Goal: Task Accomplishment & Management: Use online tool/utility

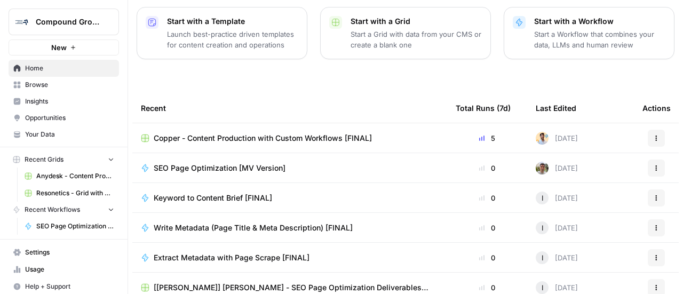
scroll to position [160, 0]
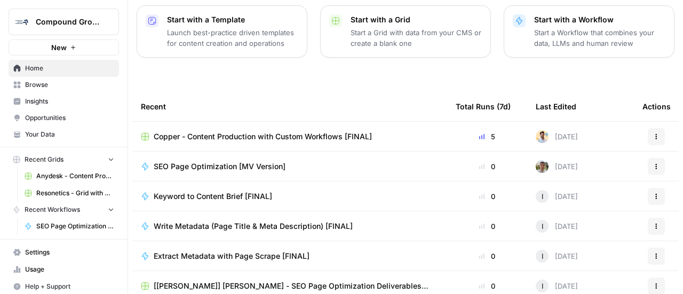
click at [74, 193] on span "Resonetics - Grid with Default Power Agents [FINAL]" at bounding box center [75, 193] width 78 height 10
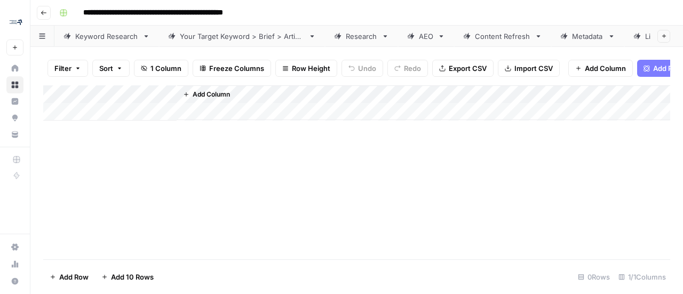
click at [47, 11] on button "Go back" at bounding box center [44, 13] width 14 height 14
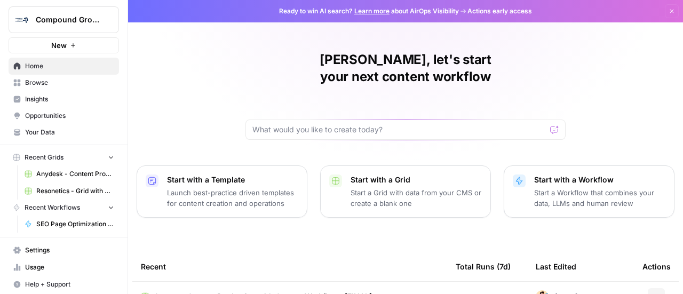
scroll to position [3, 0]
click at [45, 84] on span "Browse" at bounding box center [69, 82] width 89 height 10
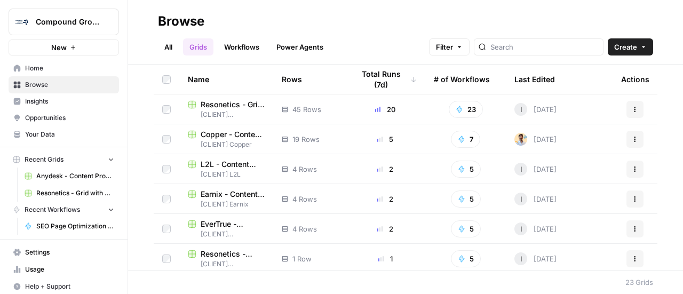
click at [42, 70] on span "Home" at bounding box center [69, 68] width 89 height 10
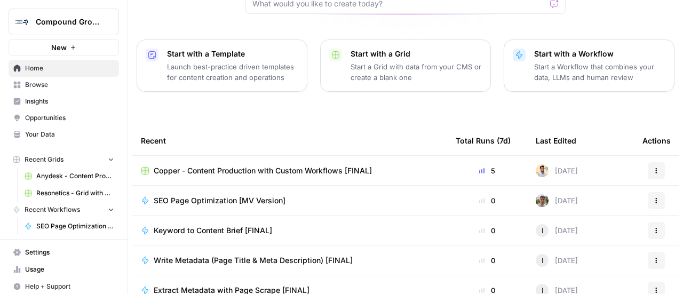
scroll to position [36, 0]
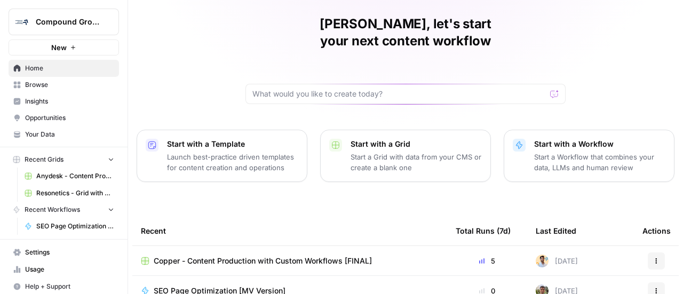
click at [42, 136] on span "Your Data" at bounding box center [69, 135] width 89 height 10
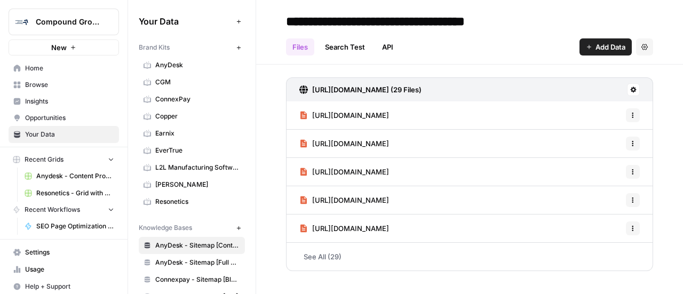
click at [175, 197] on span "Resonetics" at bounding box center [197, 202] width 85 height 10
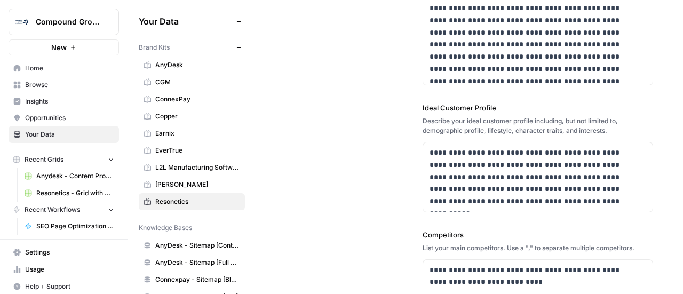
scroll to position [213, 0]
click at [27, 86] on span "Browse" at bounding box center [69, 85] width 89 height 10
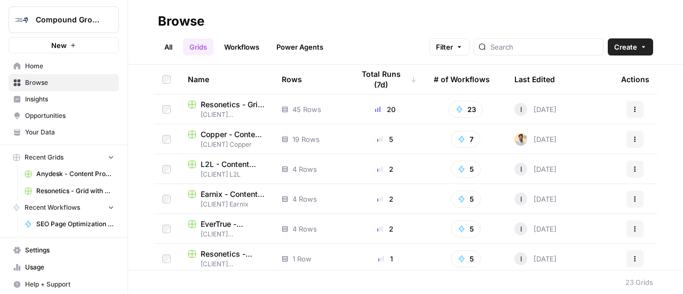
scroll to position [3, 0]
click at [245, 50] on link "Workflows" at bounding box center [242, 46] width 48 height 17
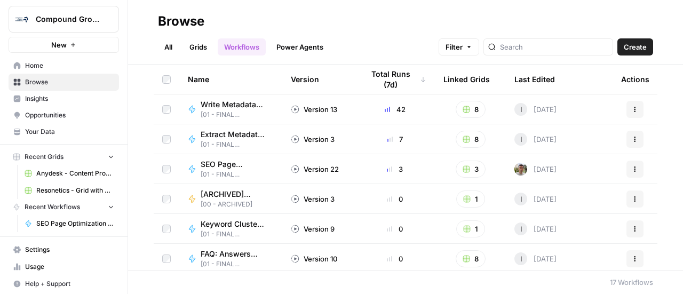
click at [307, 49] on link "Power Agents" at bounding box center [300, 46] width 60 height 17
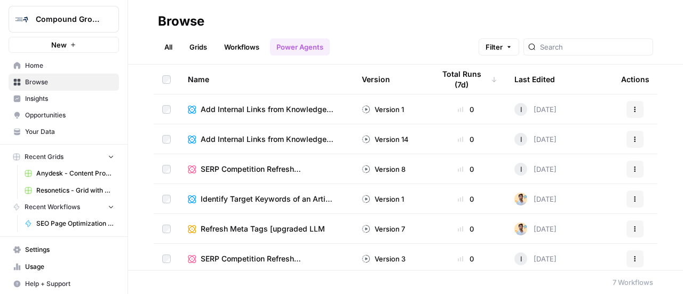
click at [196, 49] on link "Grids" at bounding box center [198, 46] width 30 height 17
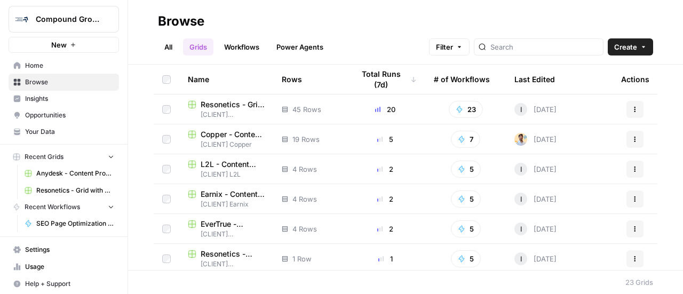
click at [215, 254] on span "Resonetics - Content Producton with Custom Workflows [FINAL]" at bounding box center [233, 253] width 64 height 11
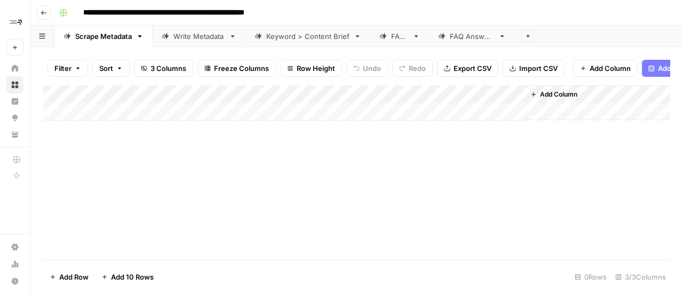
click at [107, 121] on div "Add Column" at bounding box center [356, 102] width 627 height 35
type input "**********"
click at [42, 39] on button "button" at bounding box center [42, 36] width 24 height 21
click at [418, 103] on div "Add Column" at bounding box center [356, 111] width 627 height 53
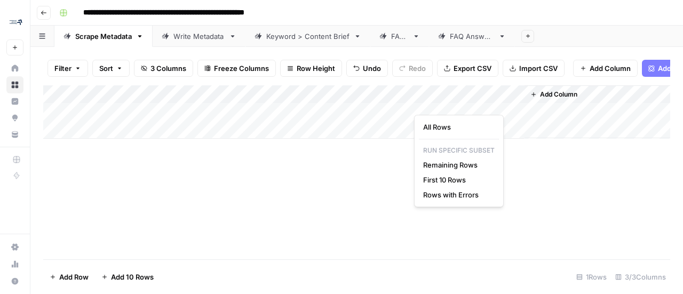
click at [268, 183] on div "Add Column" at bounding box center [356, 172] width 627 height 174
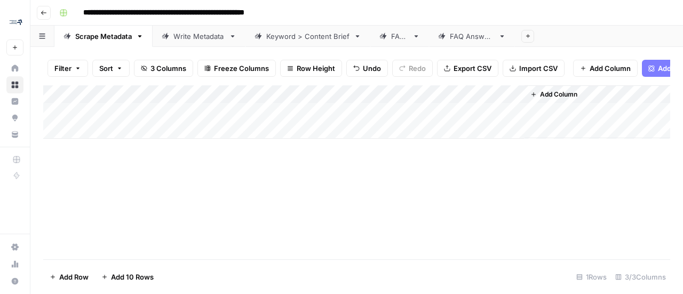
click at [243, 116] on div "Add Column" at bounding box center [356, 111] width 627 height 53
click at [515, 120] on div "Add Column" at bounding box center [356, 111] width 627 height 53
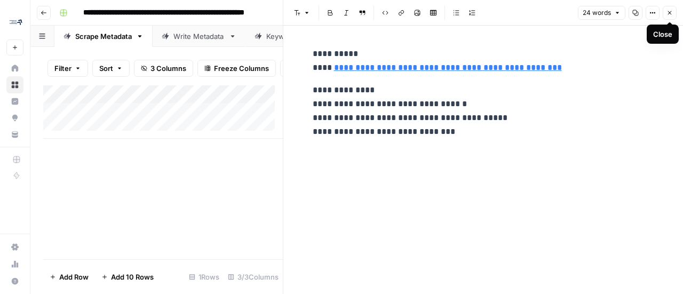
click at [671, 16] on button "Close" at bounding box center [669, 13] width 14 height 14
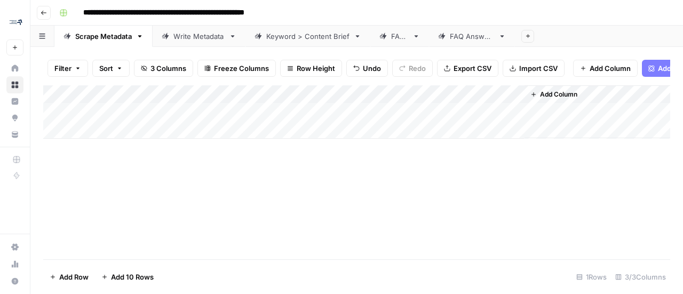
click at [184, 42] on link "Write Metadata" at bounding box center [199, 36] width 93 height 21
click at [109, 137] on div "Add Column" at bounding box center [356, 111] width 627 height 53
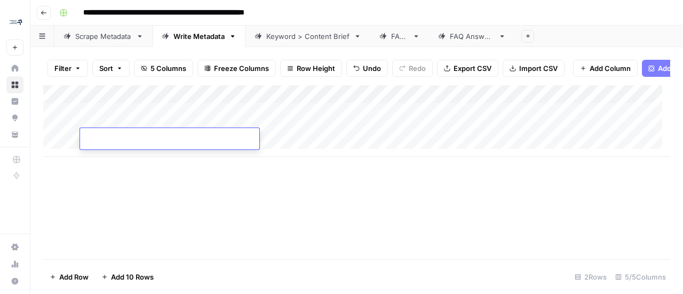
type input "**********"
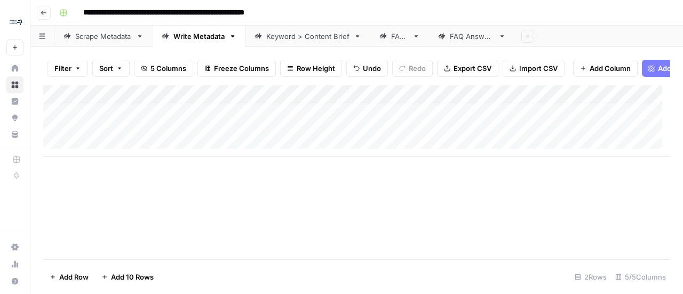
click at [99, 42] on link "Scrape Metadata" at bounding box center [103, 36] width 98 height 21
click at [187, 38] on div "Write Metadata" at bounding box center [198, 36] width 51 height 11
click at [352, 135] on div "Add Column" at bounding box center [356, 120] width 627 height 71
click at [564, 136] on div "Add Column" at bounding box center [356, 120] width 627 height 71
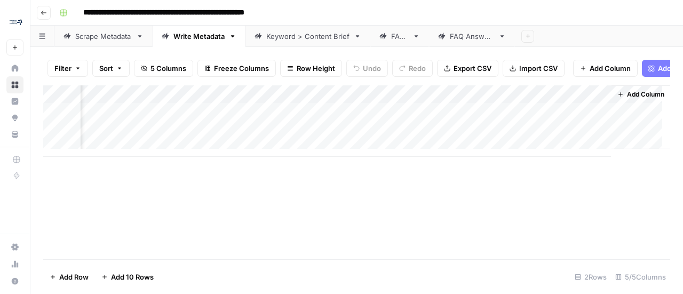
click at [461, 141] on div "Add Column" at bounding box center [356, 120] width 627 height 71
click at [558, 131] on div "Add Column" at bounding box center [356, 120] width 627 height 71
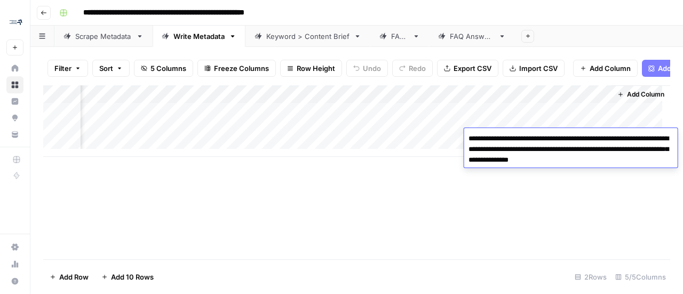
drag, startPoint x: 631, startPoint y: 158, endPoint x: 454, endPoint y: 134, distance: 178.1
click at [454, 134] on body "**********" at bounding box center [341, 147] width 683 height 294
click at [447, 216] on div "Add Column" at bounding box center [356, 172] width 627 height 174
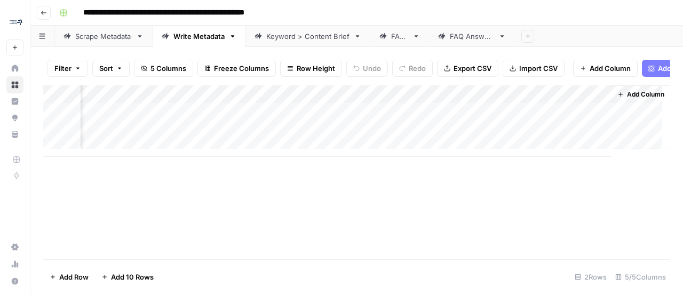
click at [456, 140] on div "Add Column" at bounding box center [356, 120] width 627 height 71
click at [466, 138] on div "Add Column" at bounding box center [356, 120] width 627 height 71
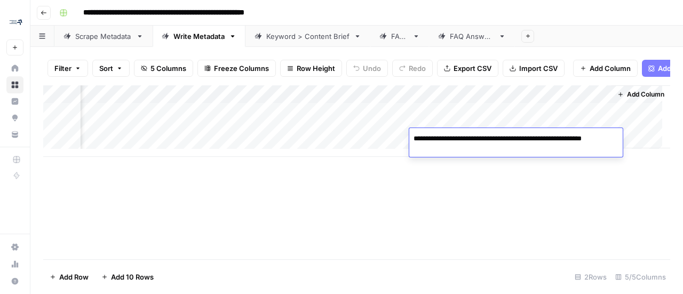
drag, startPoint x: 482, startPoint y: 148, endPoint x: 413, endPoint y: 141, distance: 69.7
click at [413, 141] on textarea "**********" at bounding box center [515, 144] width 213 height 26
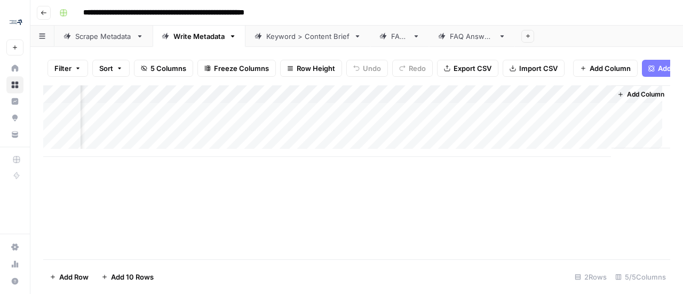
click at [492, 227] on div "Add Column" at bounding box center [356, 172] width 627 height 174
